Goal: Information Seeking & Learning: Learn about a topic

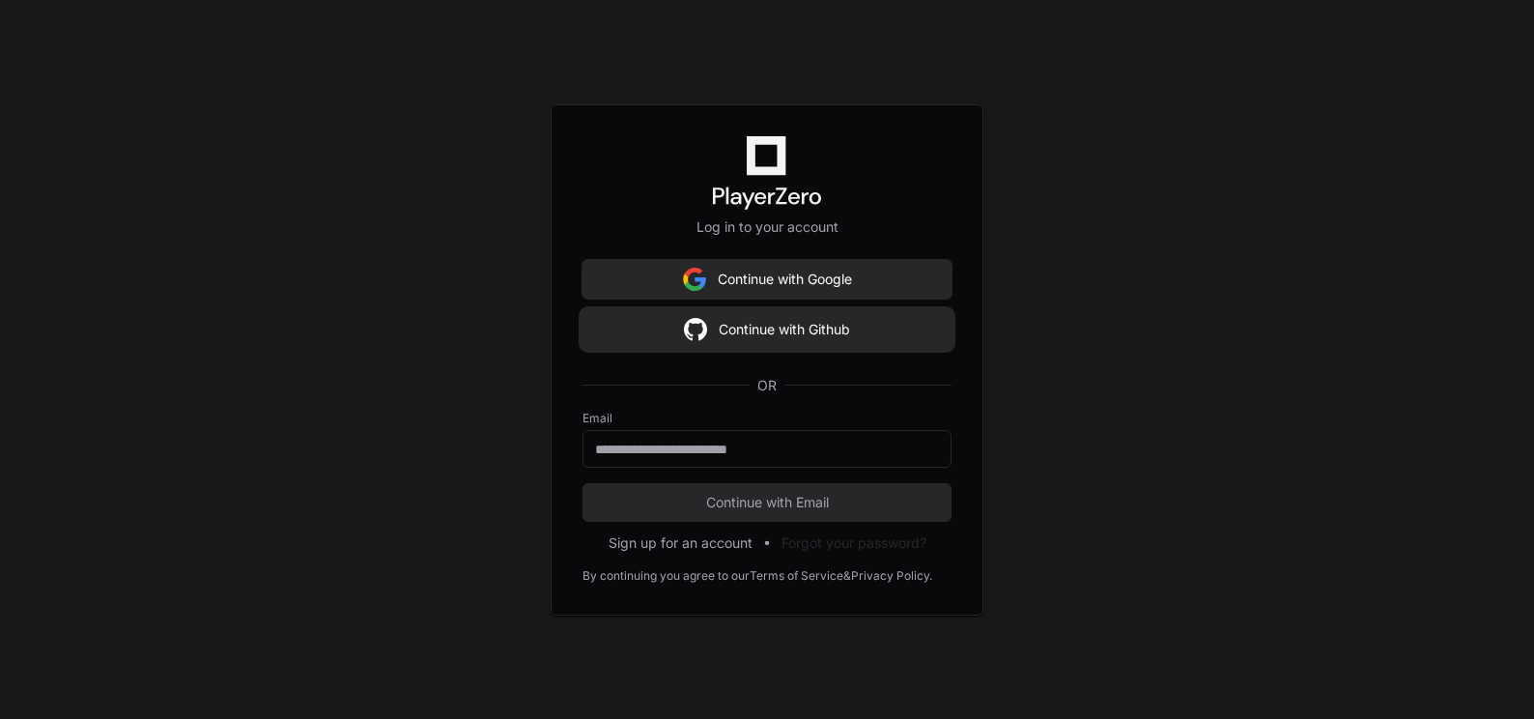
click at [796, 318] on button "Continue with Github" at bounding box center [766, 329] width 369 height 39
click at [769, 328] on button "Continue with Github" at bounding box center [768, 329] width 369 height 39
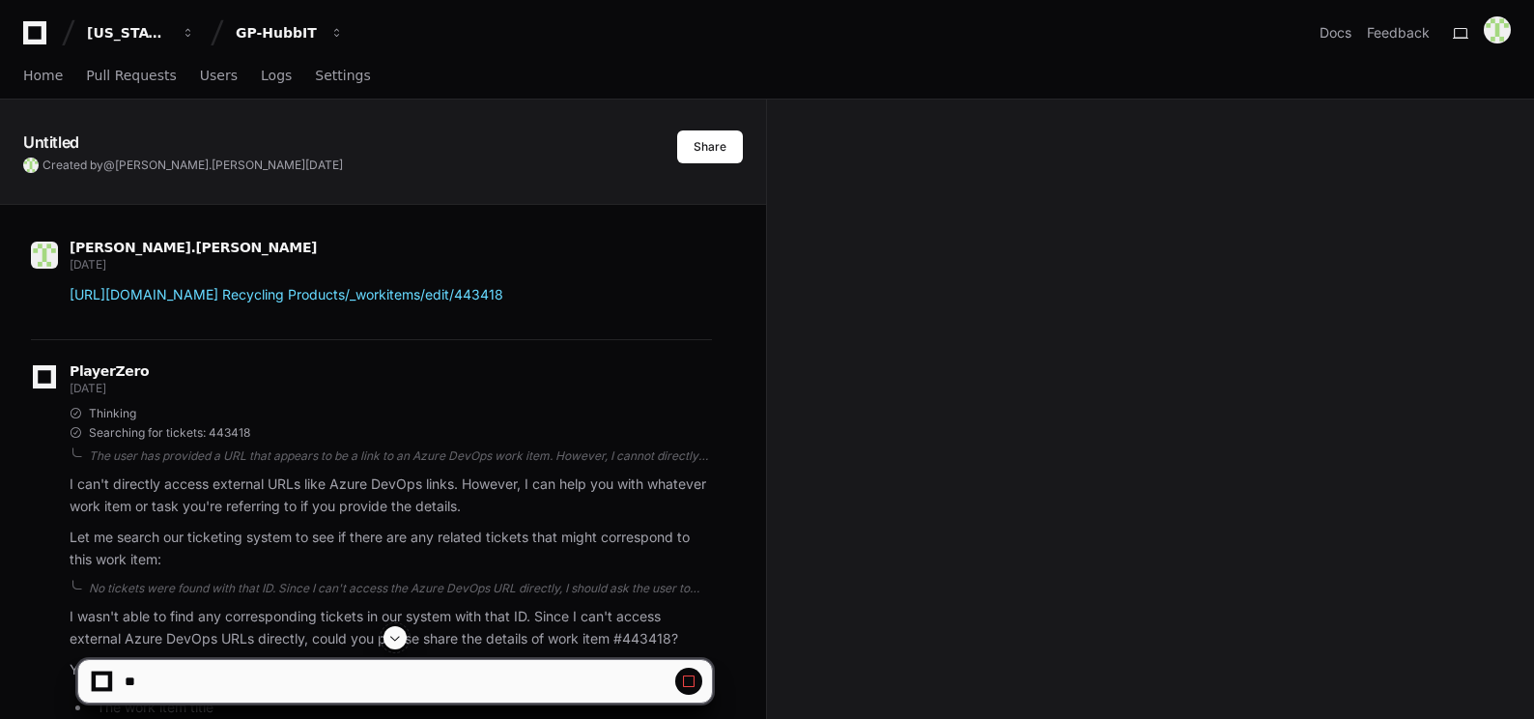
click at [394, 633] on span at bounding box center [394, 637] width 15 height 15
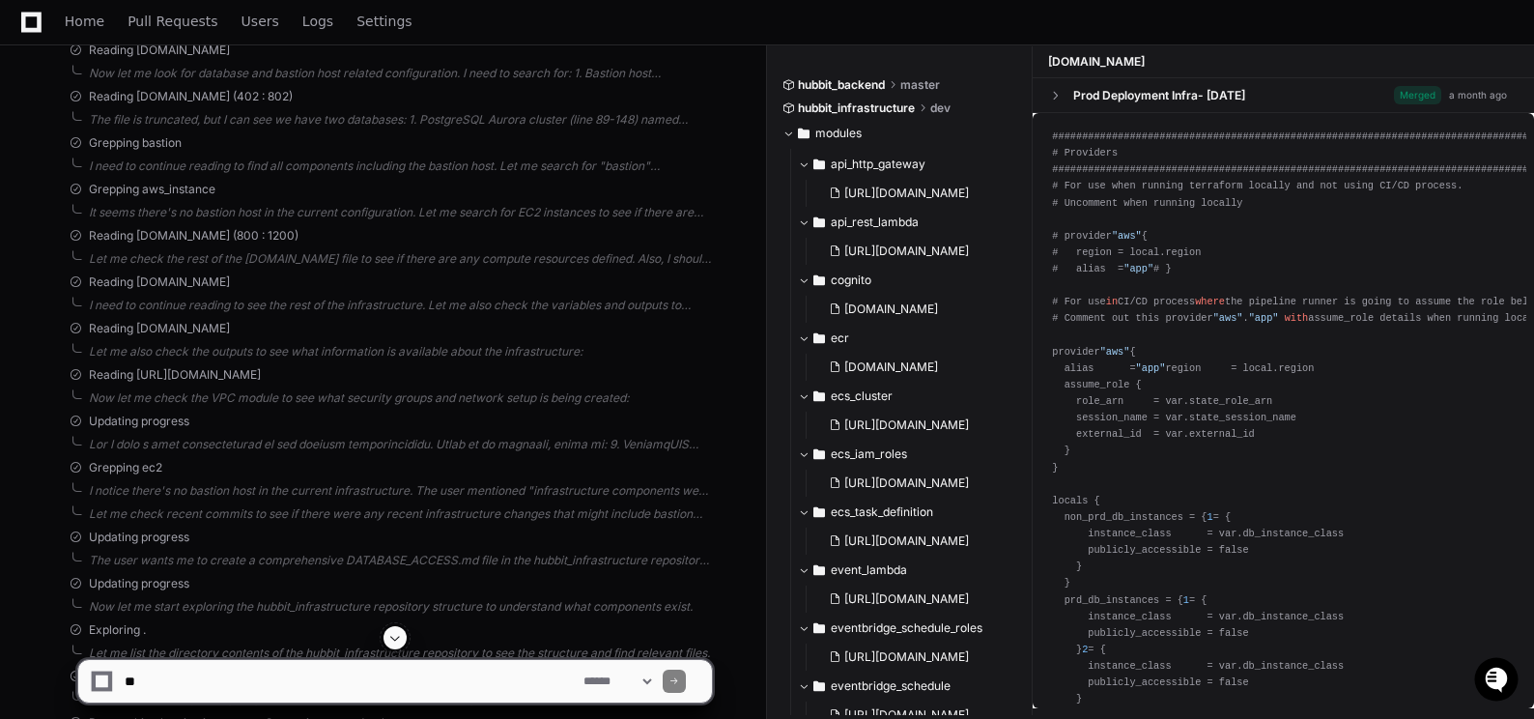
scroll to position [5110, 0]
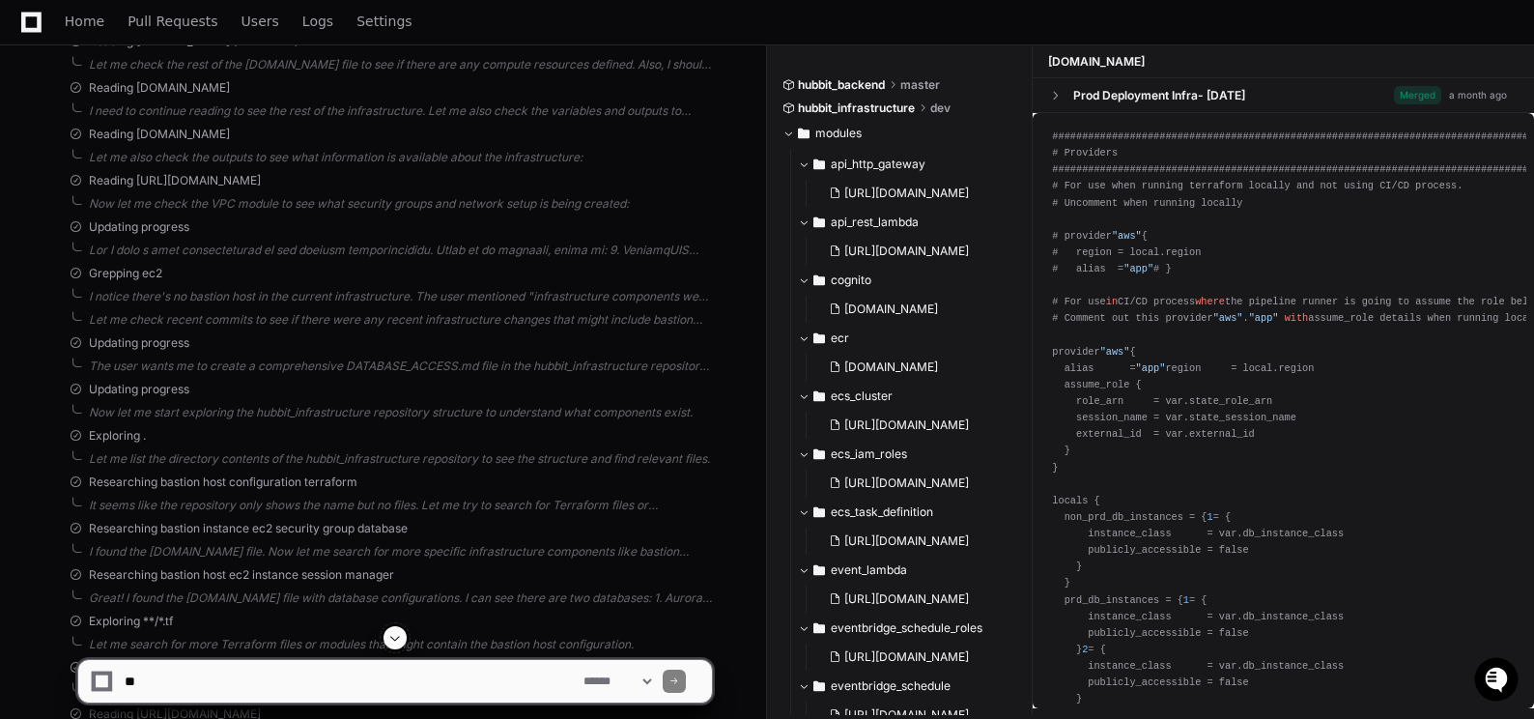
click at [403, 637] on span at bounding box center [394, 637] width 15 height 15
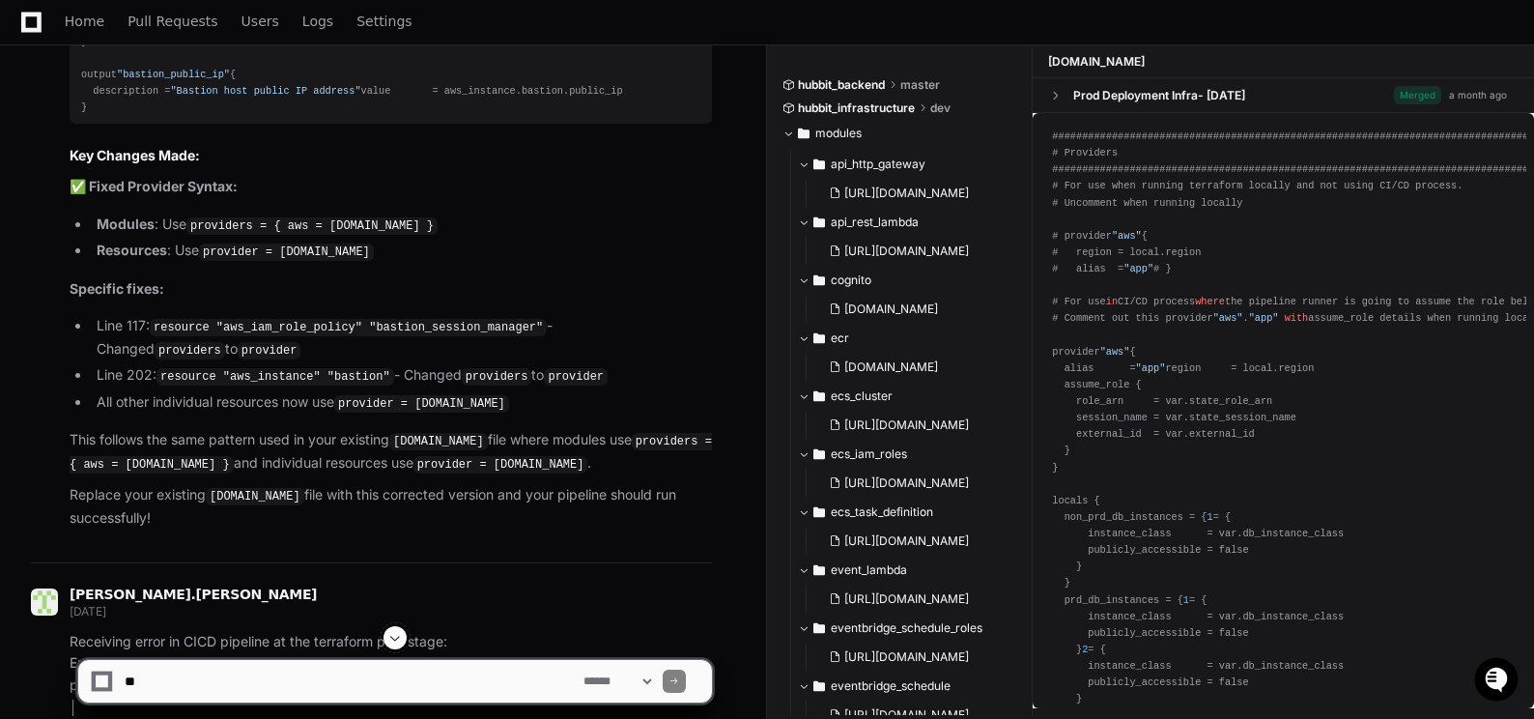
scroll to position [41526, 0]
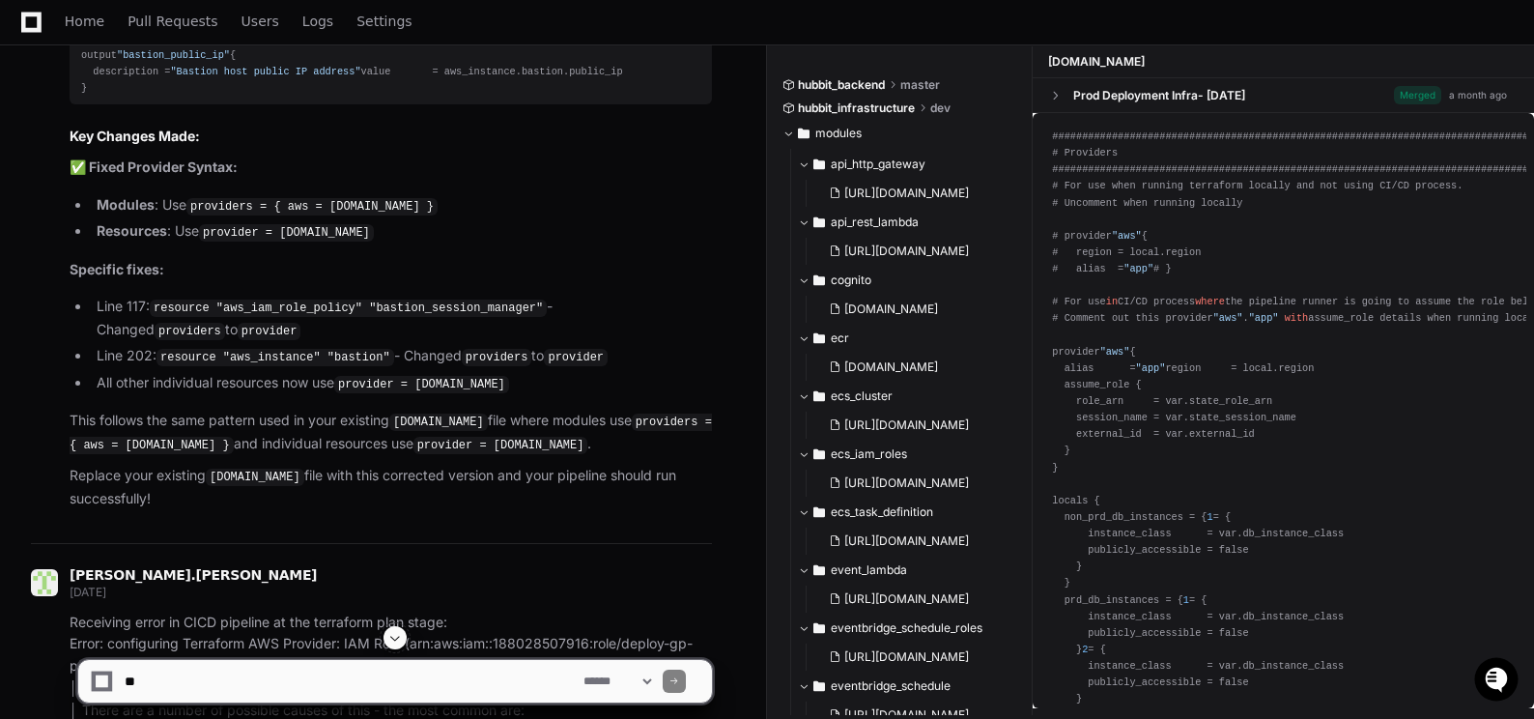
click at [401, 636] on span at bounding box center [394, 637] width 15 height 15
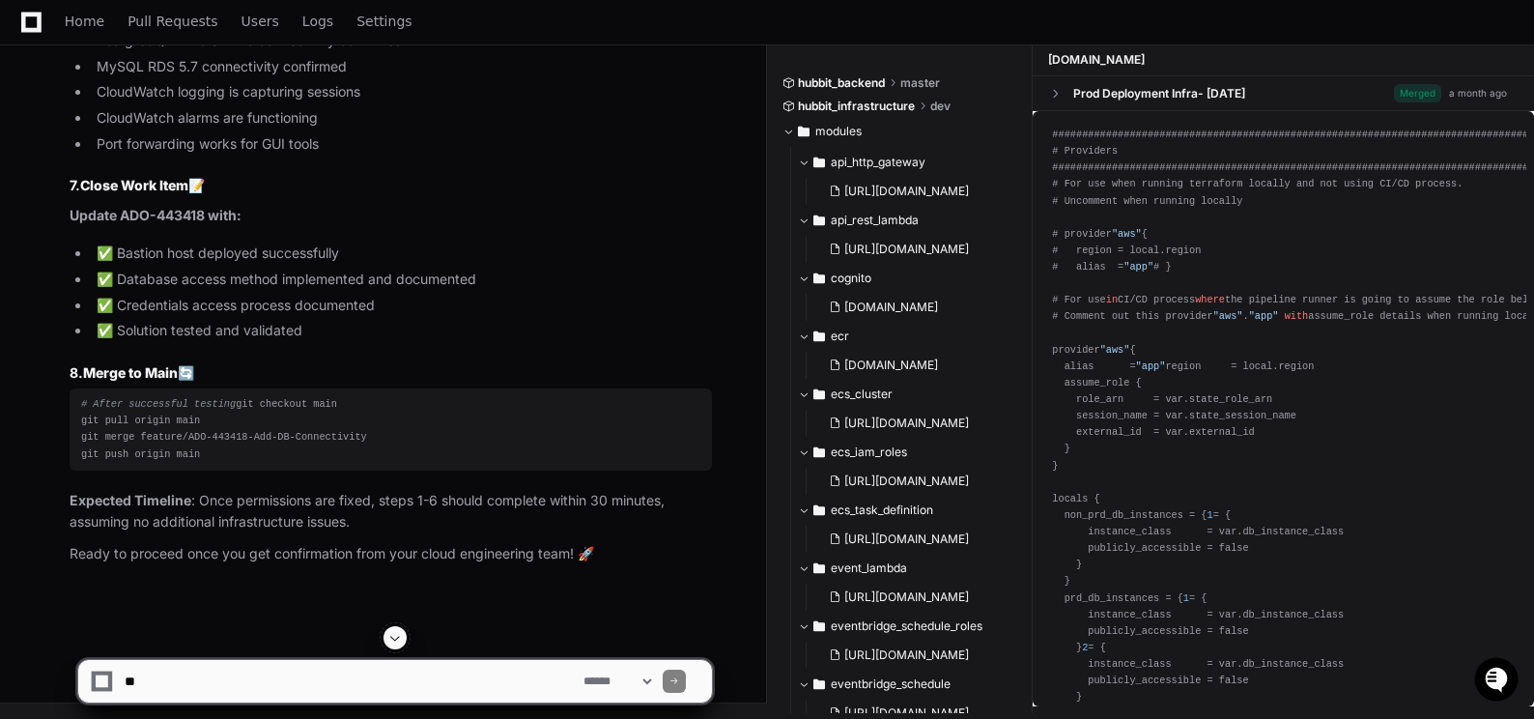
scroll to position [61424, 0]
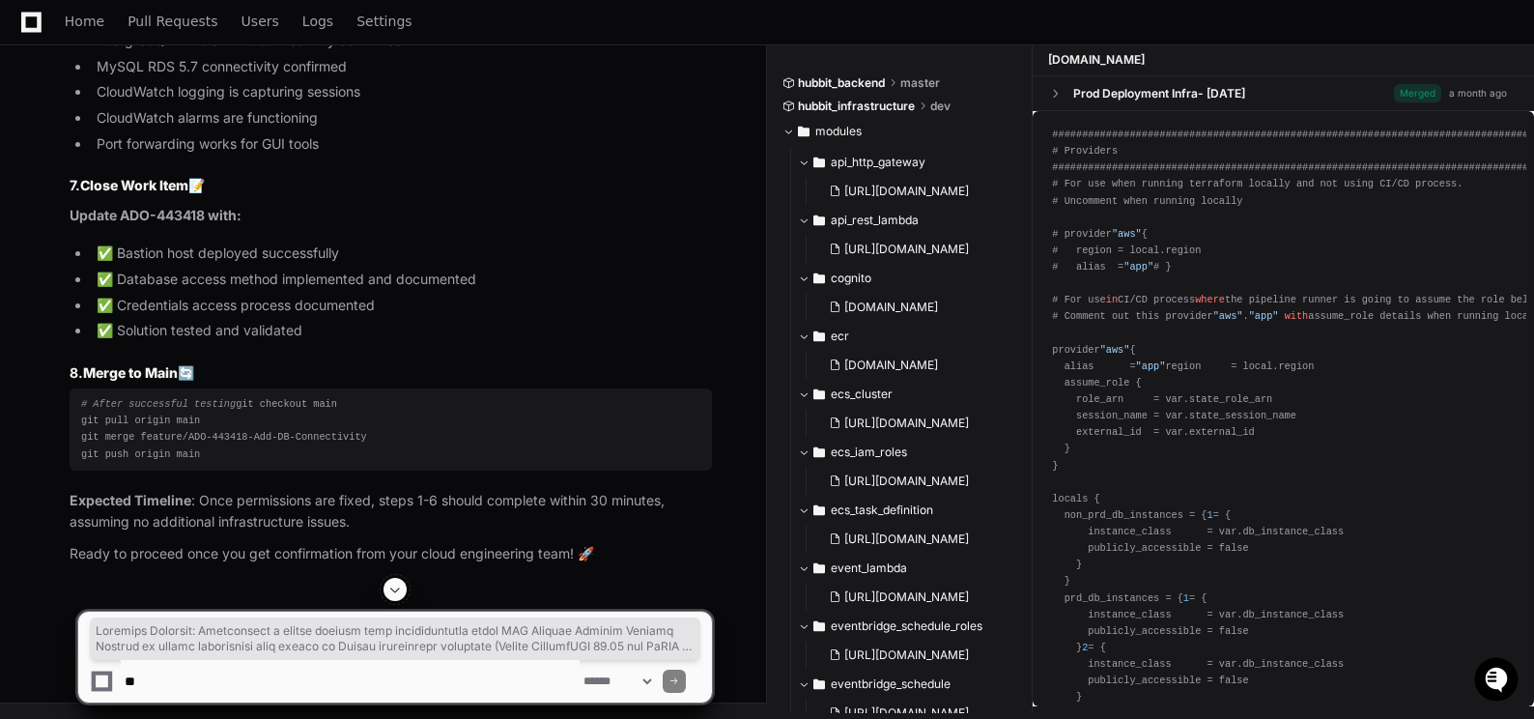
drag, startPoint x: 80, startPoint y: 286, endPoint x: 169, endPoint y: 503, distance: 234.8
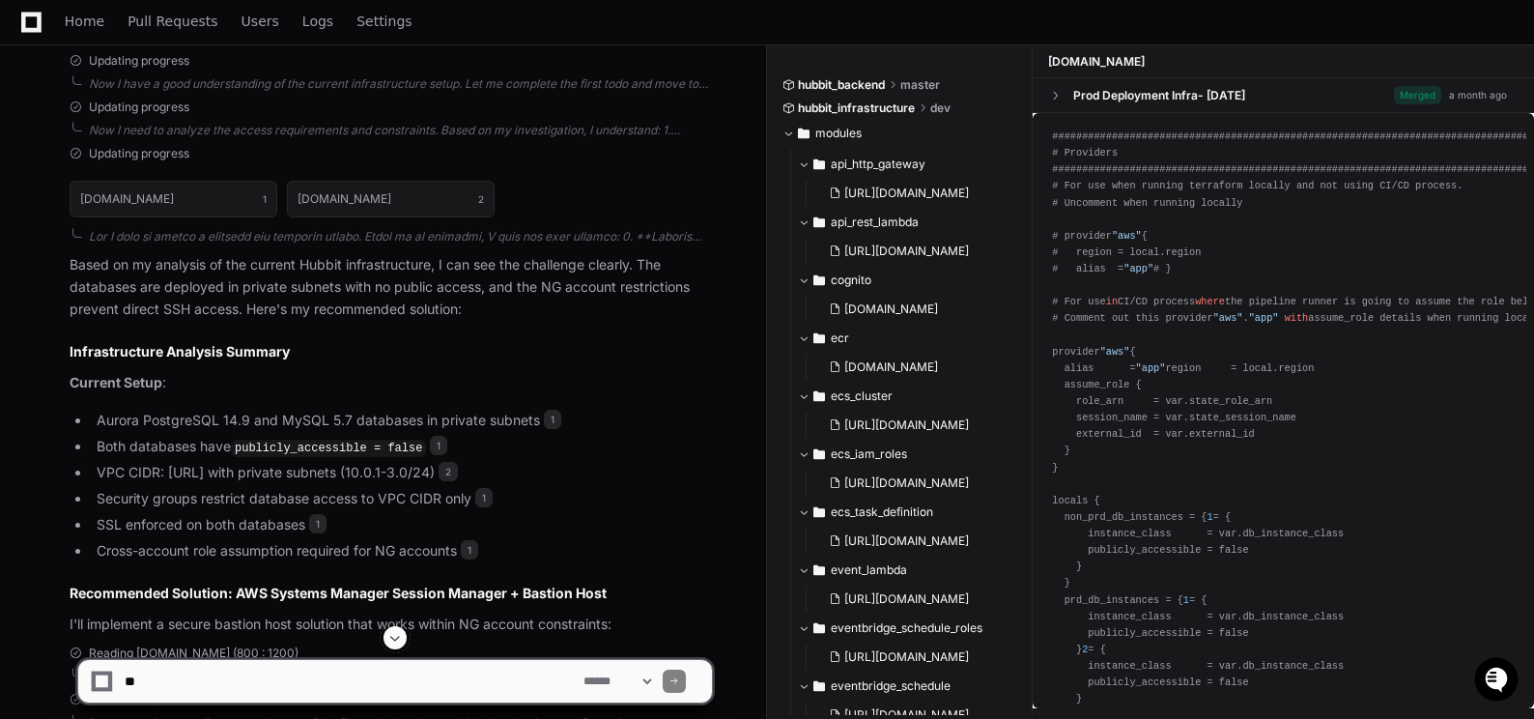
scroll to position [1642, 0]
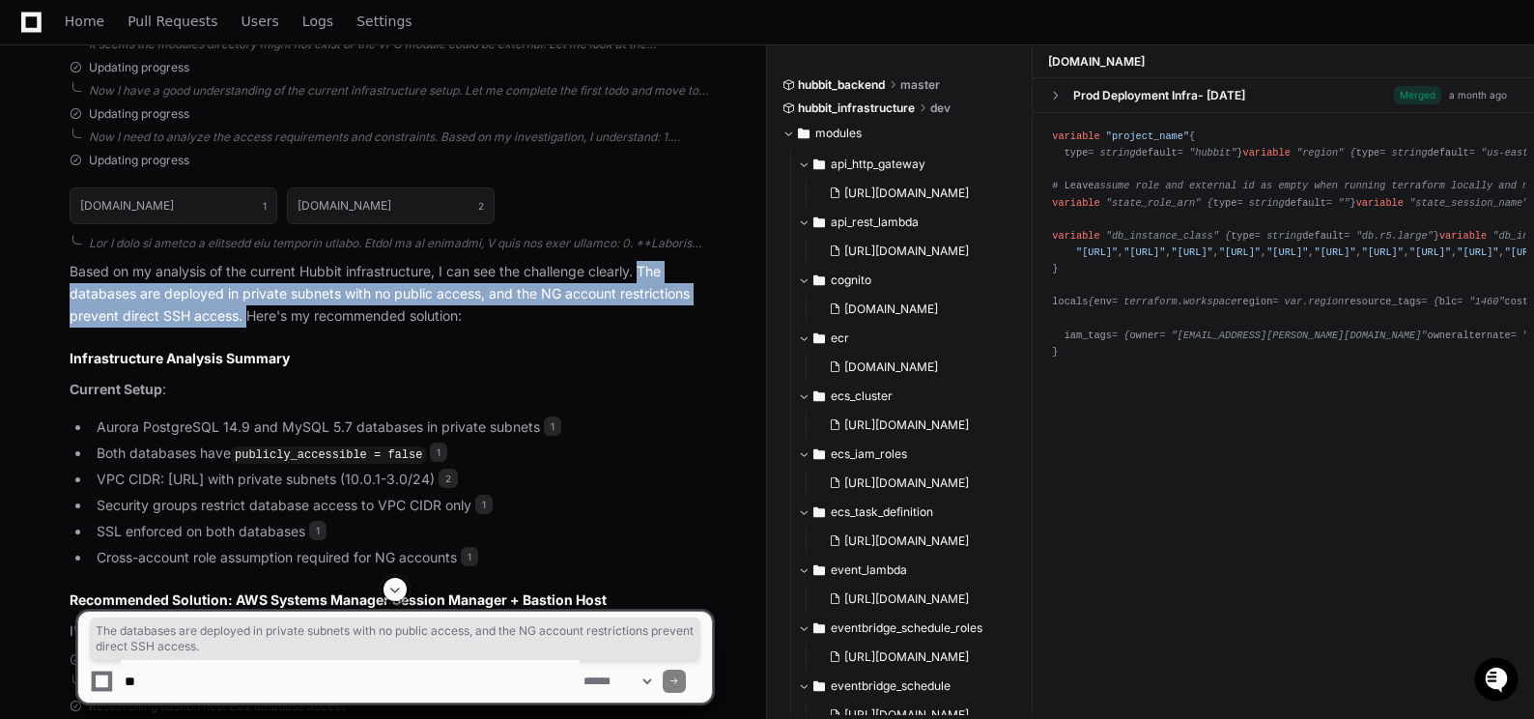
drag, startPoint x: 644, startPoint y: 269, endPoint x: 244, endPoint y: 313, distance: 402.4
click at [244, 313] on p "Based on my analysis of the current Hubbit infrastructure, I can see the challe…" at bounding box center [391, 294] width 642 height 66
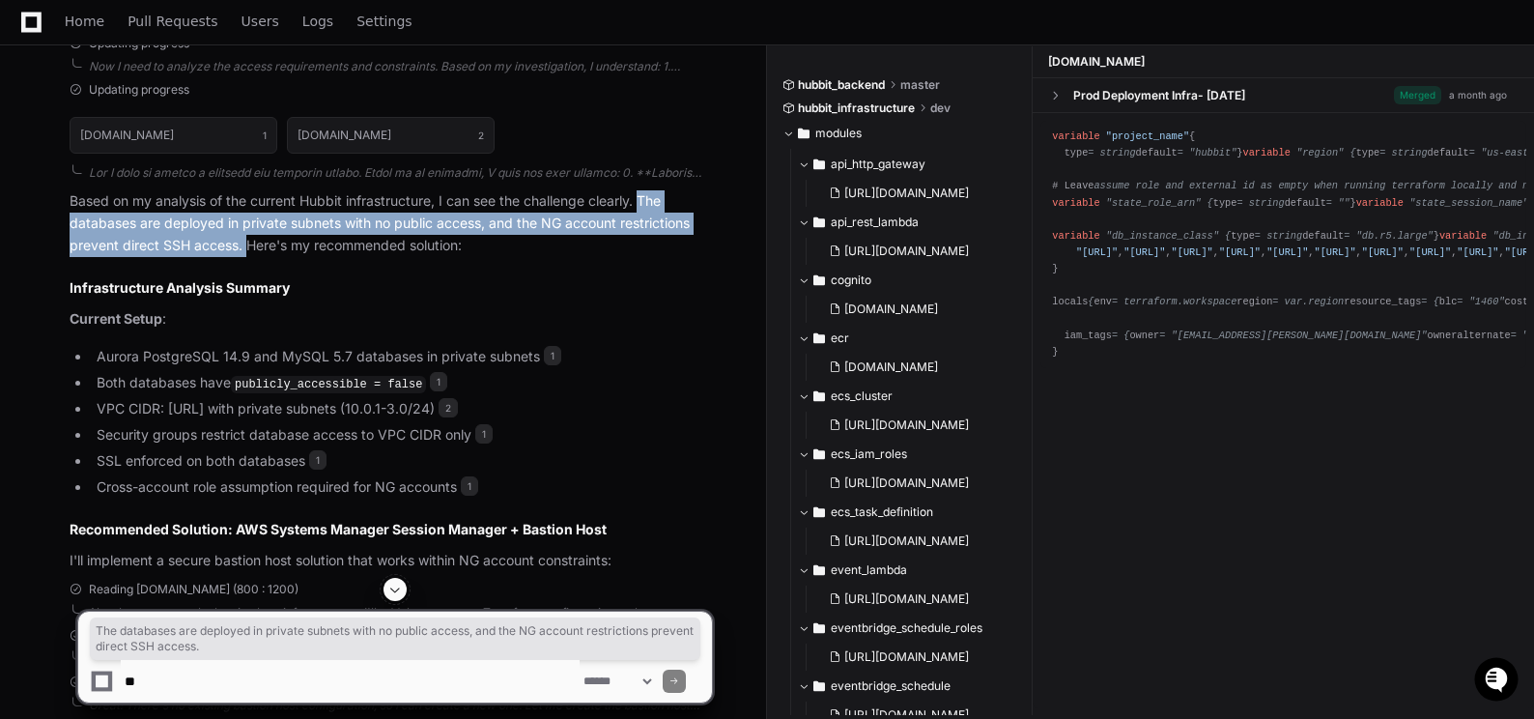
scroll to position [1739, 0]
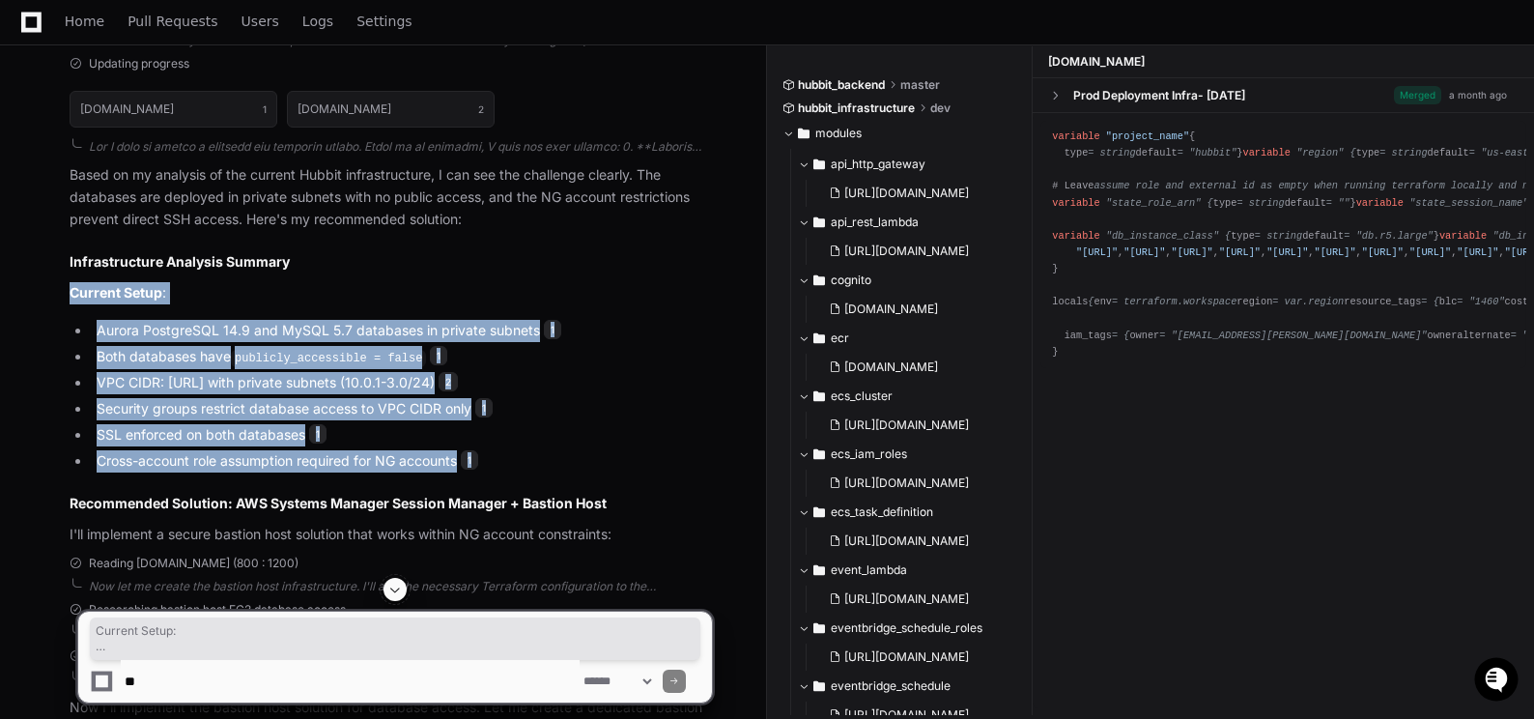
drag, startPoint x: 73, startPoint y: 291, endPoint x: 498, endPoint y: 467, distance: 459.9
click at [498, 467] on article "Based on my analysis of the current Hubbit infrastructure, I can see the challe…" at bounding box center [391, 354] width 642 height 381
copy article "Current Setup : Aurora PostgreSQL 14.9 and MySQL 5.7 databases in private subne…"
click at [644, 342] on ul "Aurora PostgreSQL 14.9 and MySQL 5.7 databases in private subnets 1 Both databa…" at bounding box center [391, 396] width 642 height 152
click at [323, 293] on p "Current Setup :" at bounding box center [391, 293] width 642 height 22
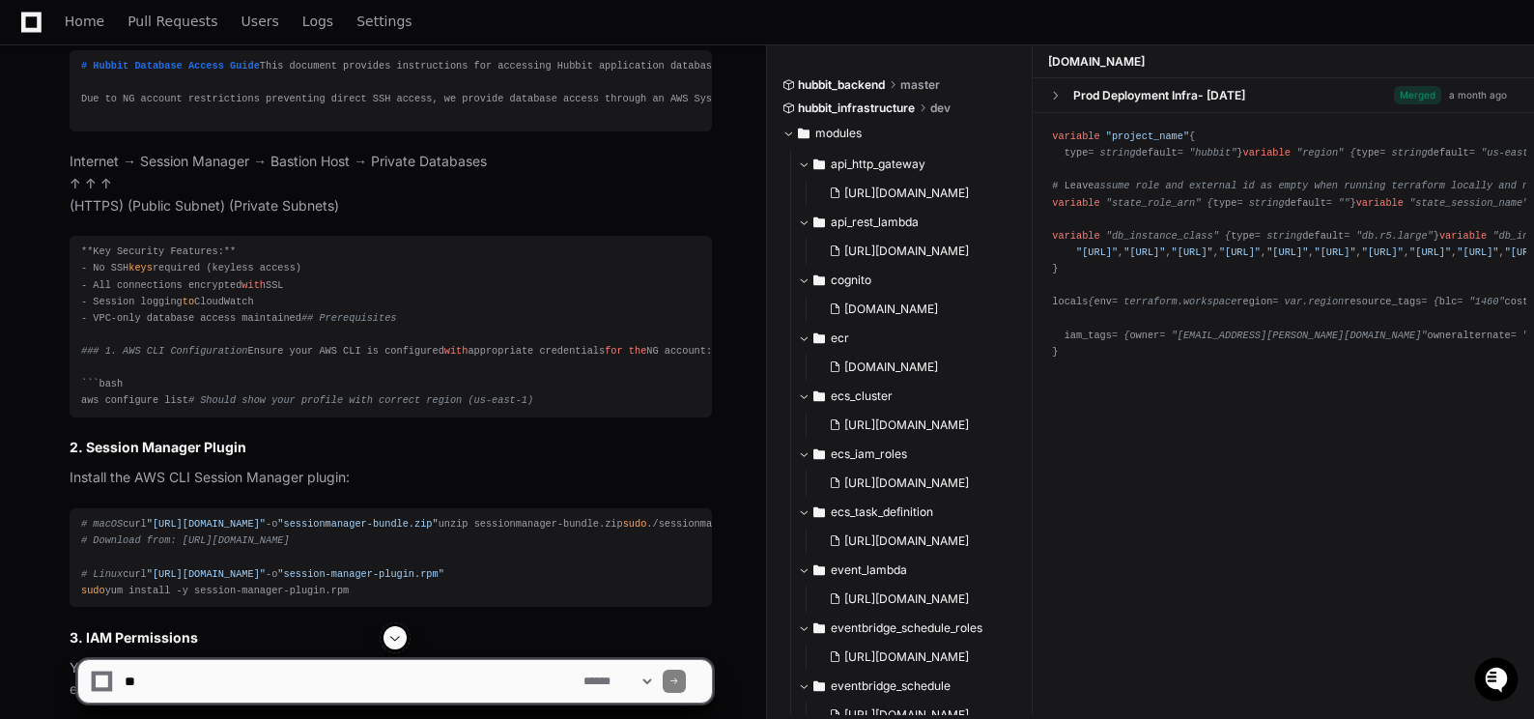
scroll to position [19029, 0]
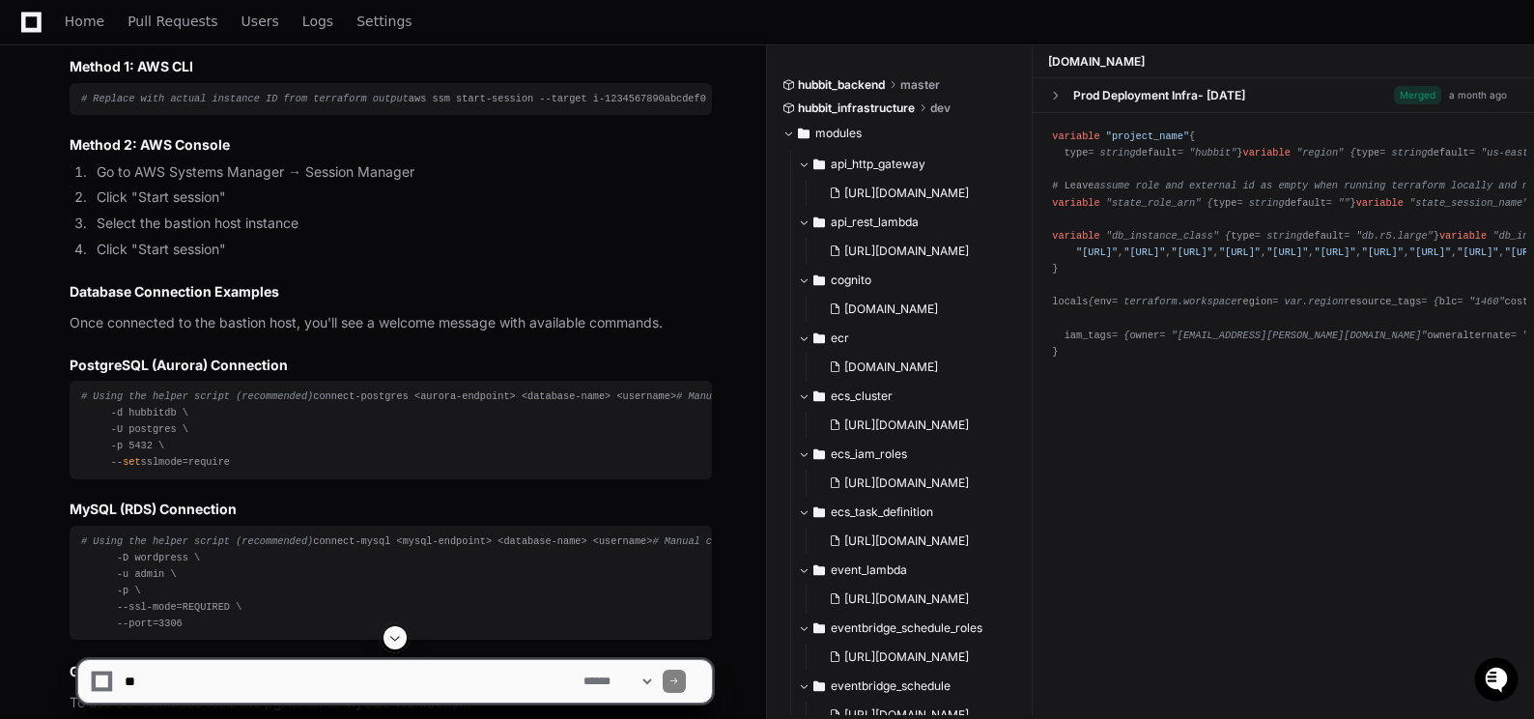
click at [395, 638] on span at bounding box center [394, 637] width 15 height 15
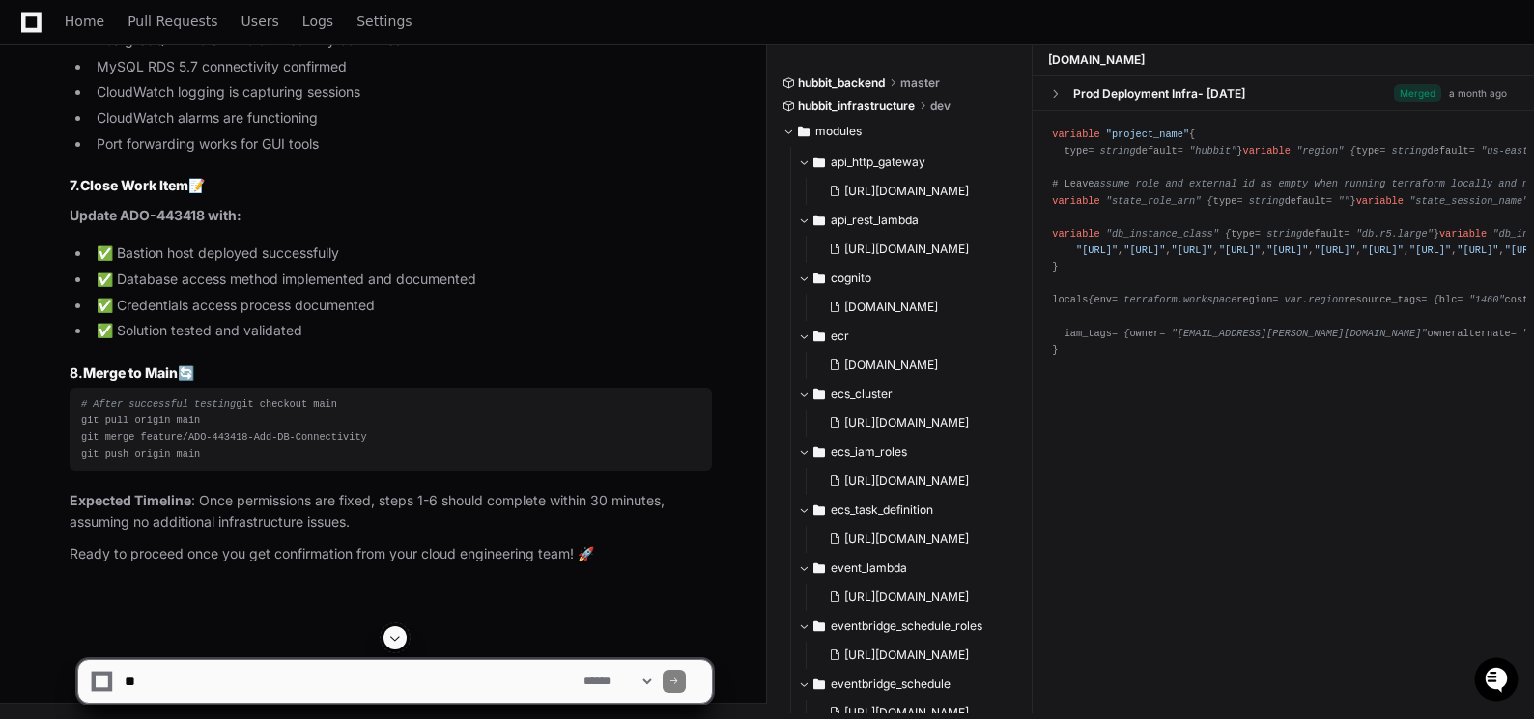
scroll to position [61327, 0]
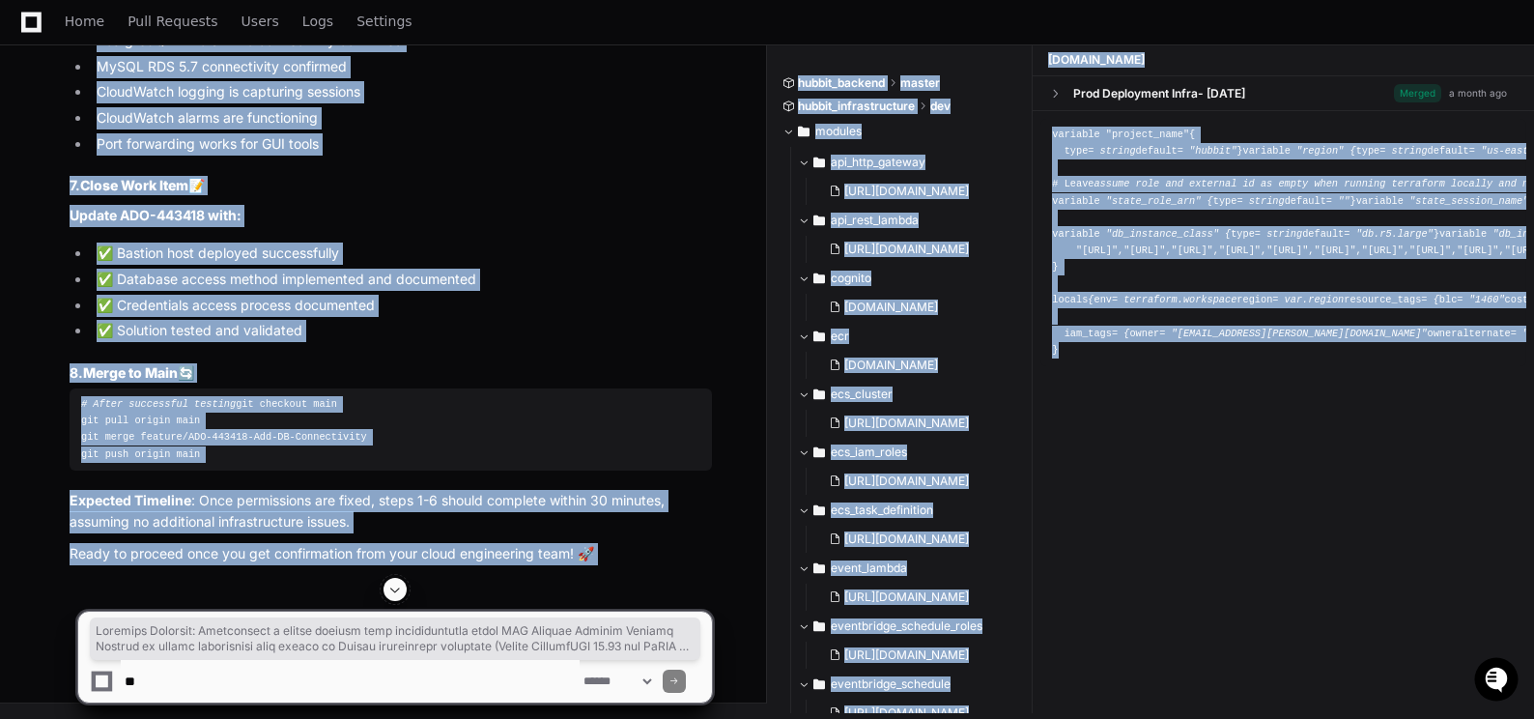
drag, startPoint x: 70, startPoint y: 315, endPoint x: 160, endPoint y: 585, distance: 285.3
drag, startPoint x: 160, startPoint y: 585, endPoint x: 41, endPoint y: 366, distance: 249.8
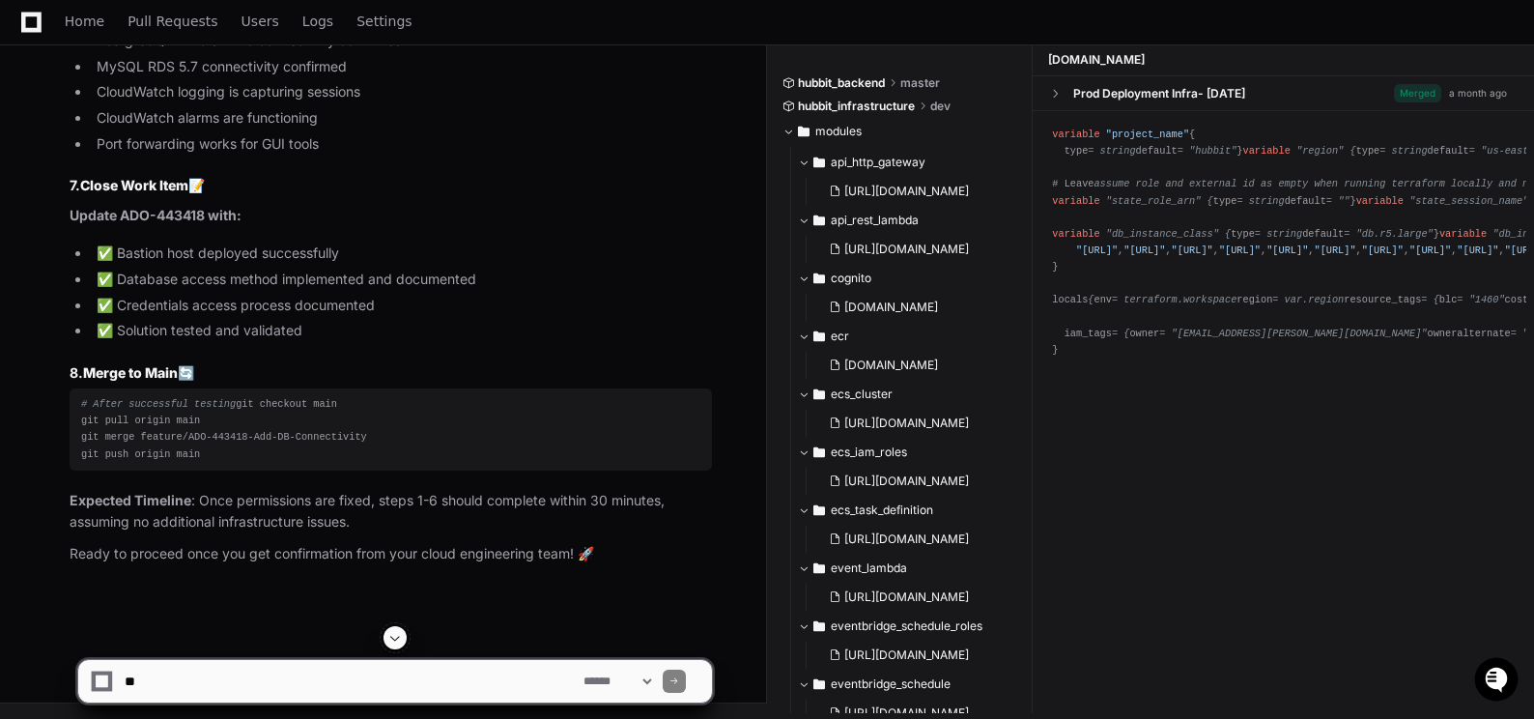
scroll to position [61424, 0]
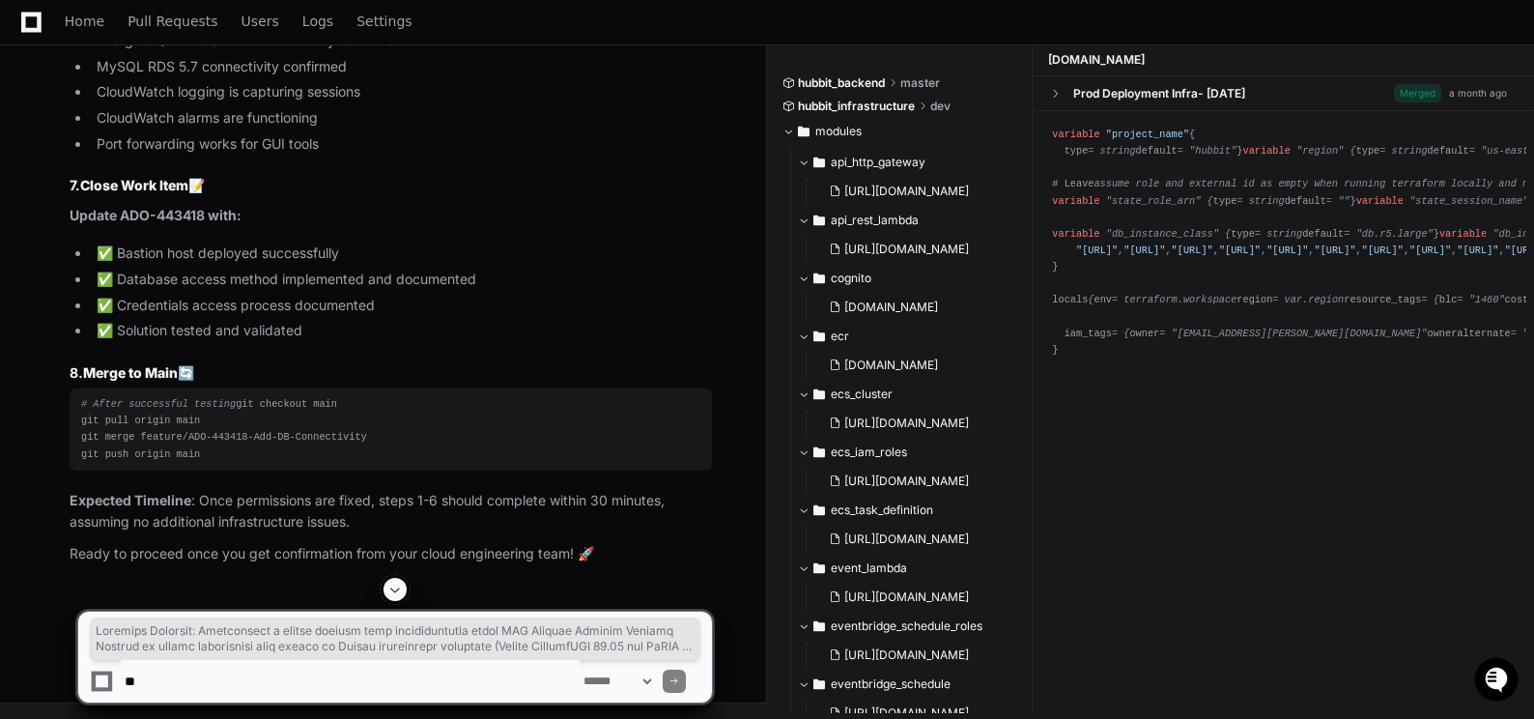
drag, startPoint x: 146, startPoint y: 506, endPoint x: 65, endPoint y: 230, distance: 287.9
drag, startPoint x: 65, startPoint y: 230, endPoint x: 120, endPoint y: 234, distance: 55.2
copy p "Solution Overview : Implemented a secure bastion host infrastructure using AWS …"
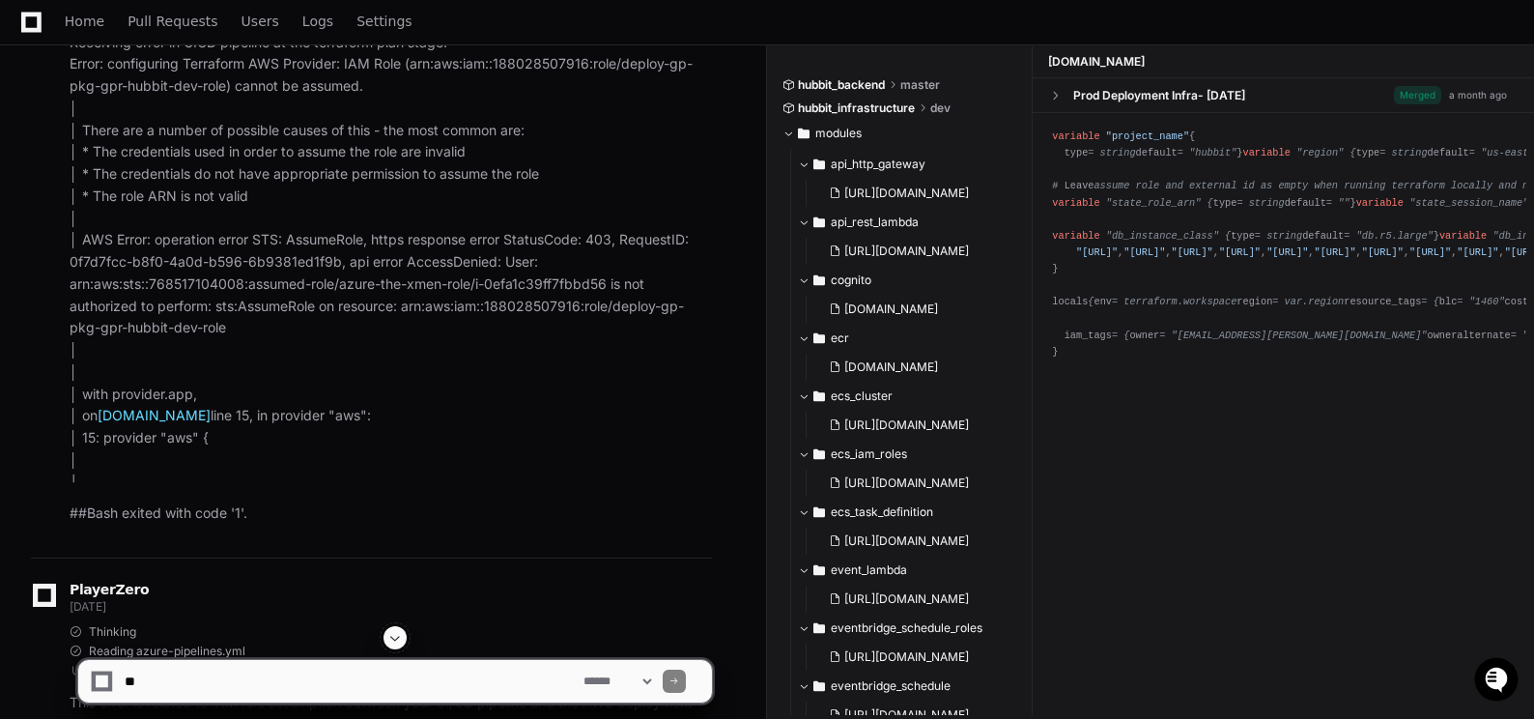
scroll to position [42734, 0]
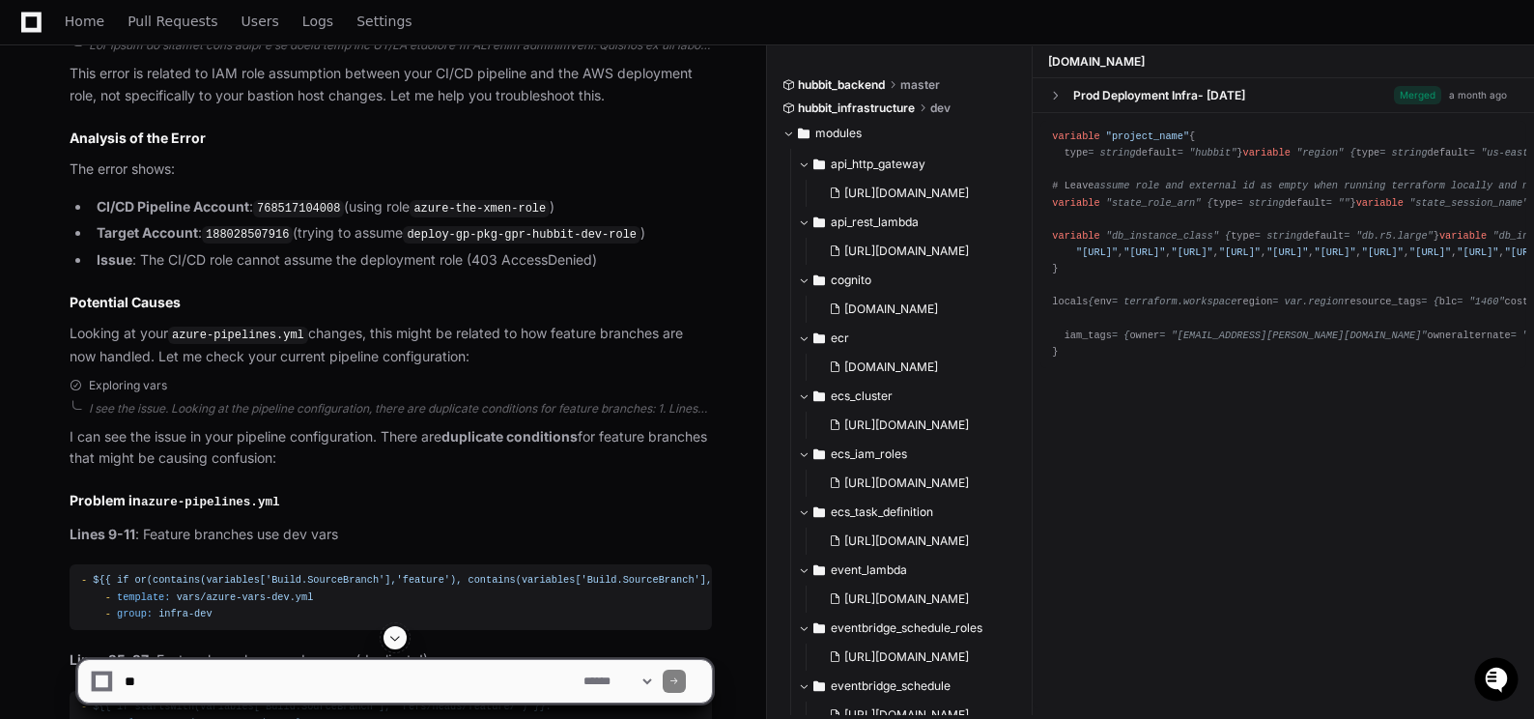
click at [223, 678] on textarea at bounding box center [350, 681] width 459 height 43
